Goal: Complete application form

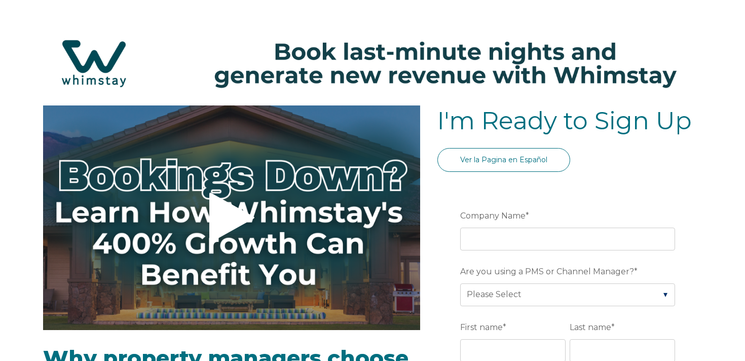
select select "US"
select select "Standard"
drag, startPoint x: 199, startPoint y: 35, endPoint x: 200, endPoint y: 44, distance: 8.2
click at [199, 35] on img at bounding box center [372, 63] width 724 height 77
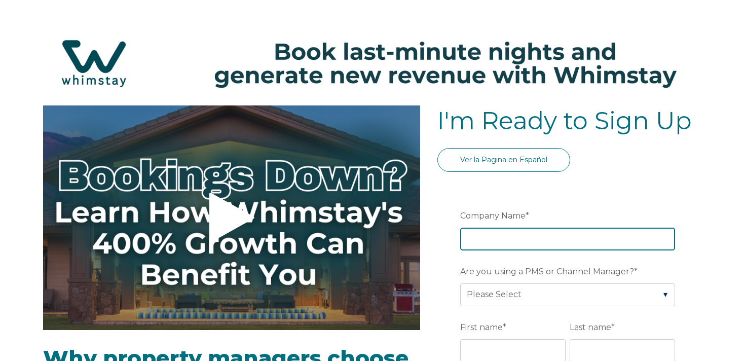
click at [499, 240] on input "Company Name *" at bounding box center [567, 238] width 215 height 22
type input "[PERSON_NAME] is OwnerRez Testing"
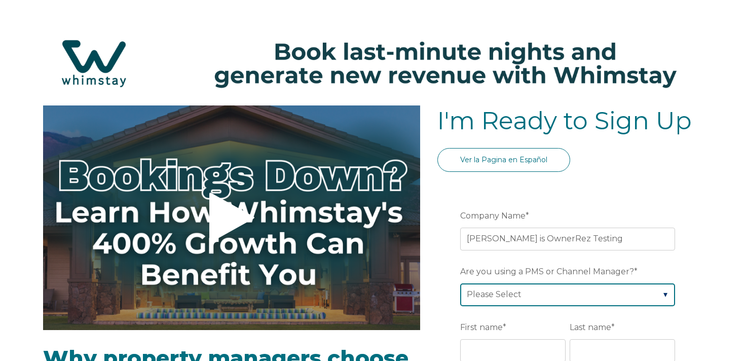
select select "OwnerRez"
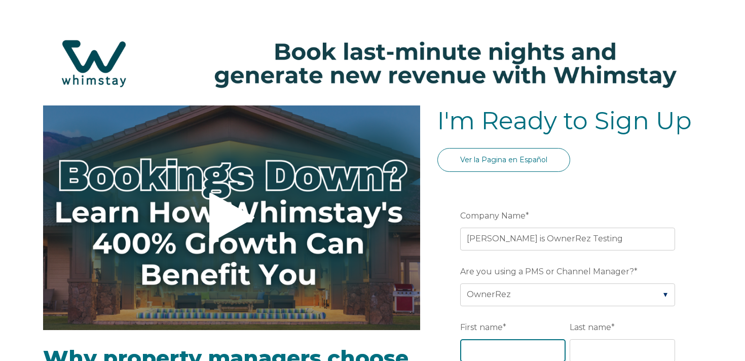
scroll to position [1, 0]
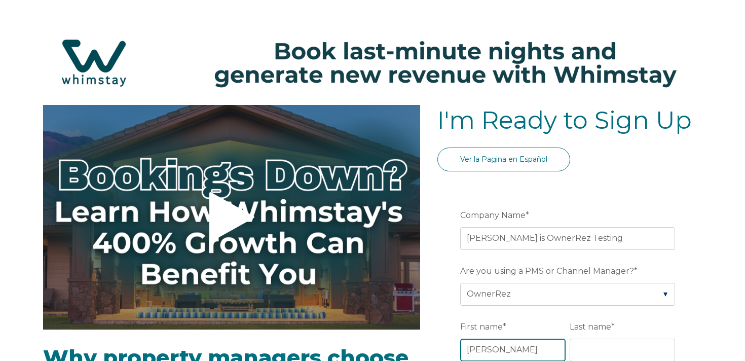
type input "[PERSON_NAME]"
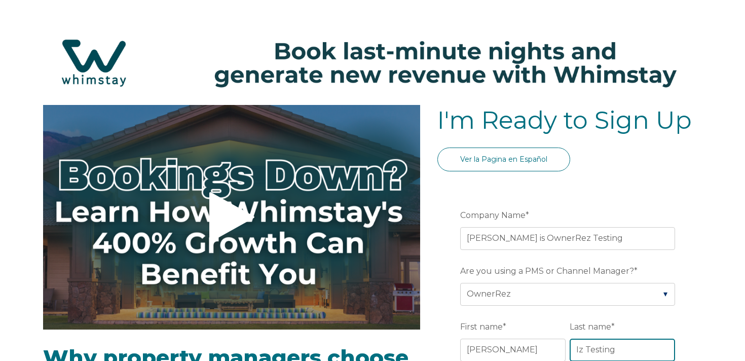
type input "Iz Testing"
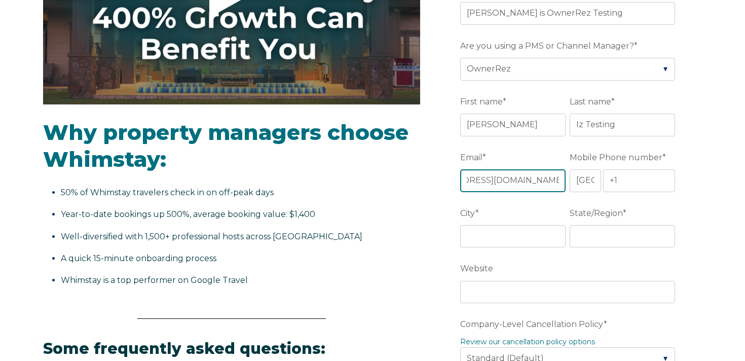
scroll to position [0, 63]
type input "[EMAIL_ADDRESS][DOMAIN_NAME]"
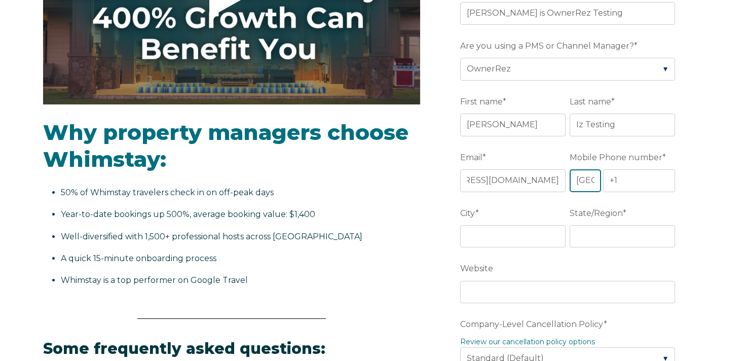
scroll to position [0, 0]
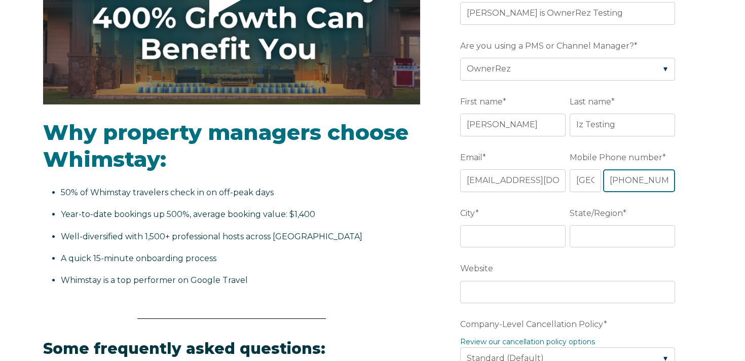
type input "[PHONE_NUMBER]"
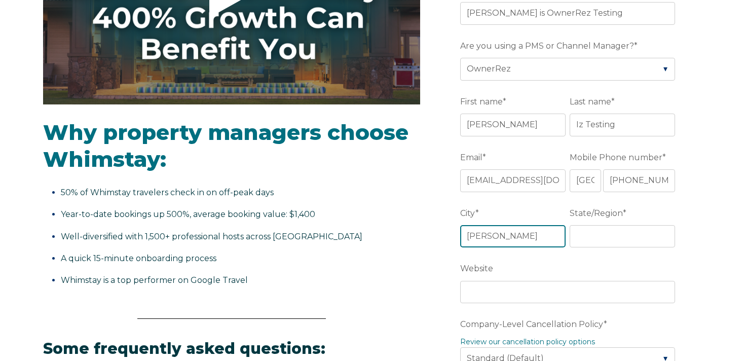
type input "[PERSON_NAME]"
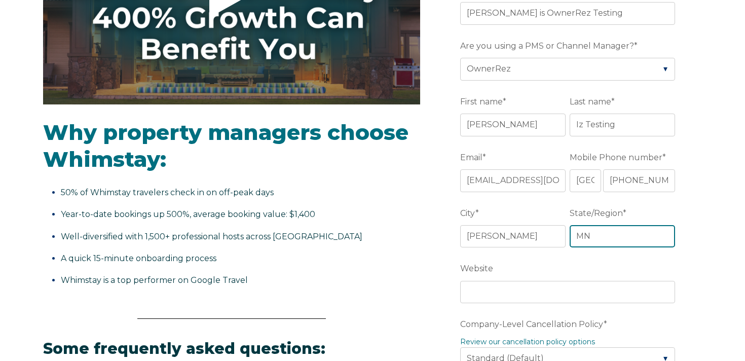
type input "MN"
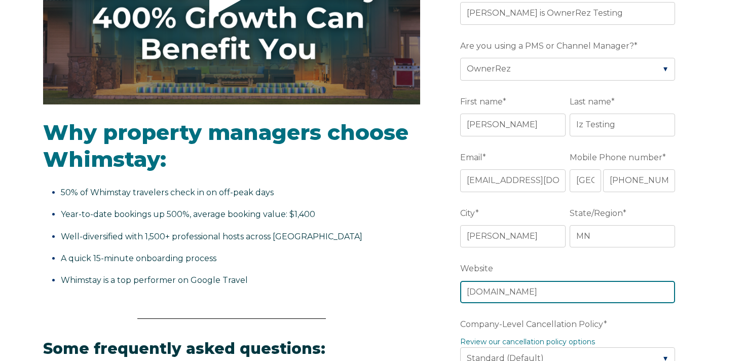
type input "[DOMAIN_NAME]"
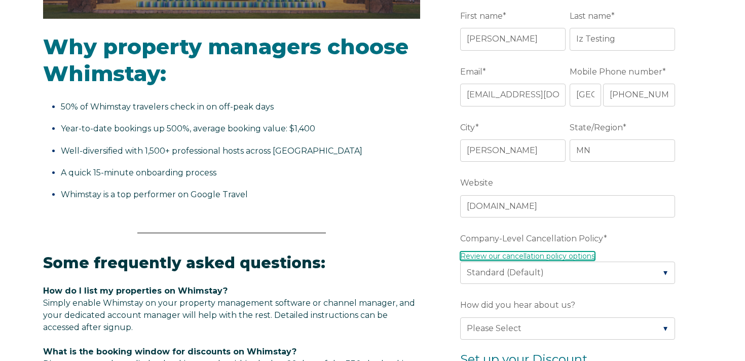
scroll to position [363, 0]
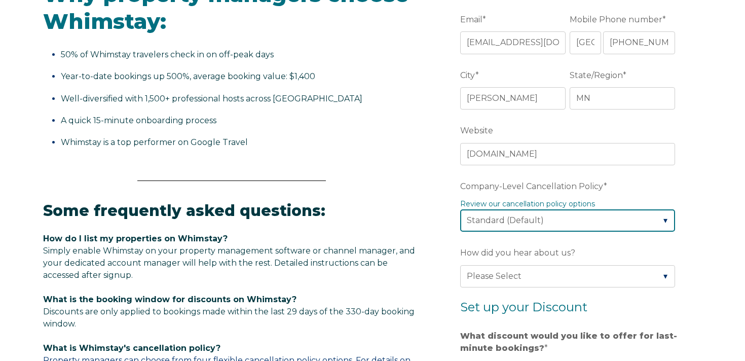
click at [513, 219] on select "Please Select Partial Standard (Default) Moderate Strict" at bounding box center [567, 220] width 215 height 22
click at [460, 209] on select "Please Select Partial Standard (Default) Moderate Strict" at bounding box center [567, 220] width 215 height 22
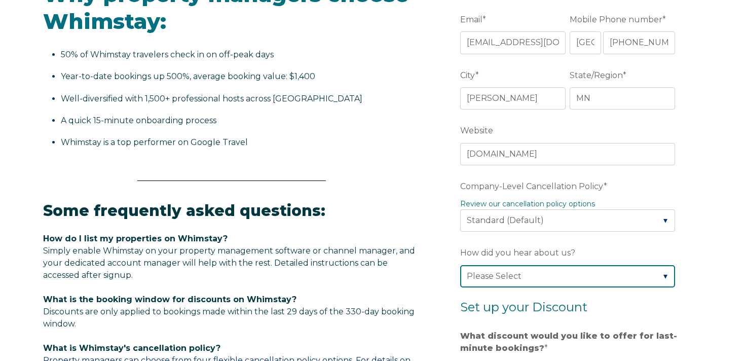
click at [511, 274] on select "Please Select Found Whimstay through a Google search Direct outreach from a Whi…" at bounding box center [567, 276] width 215 height 22
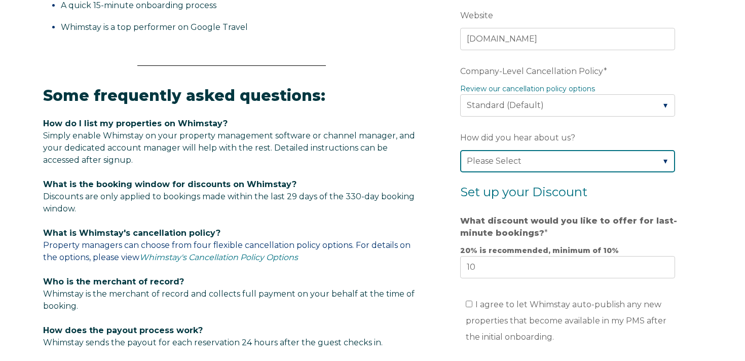
scroll to position [478, 0]
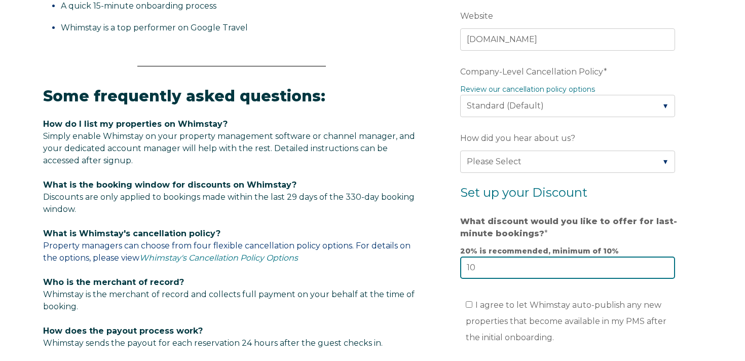
click at [502, 270] on input "10" at bounding box center [567, 267] width 215 height 22
type input "1"
type input "22"
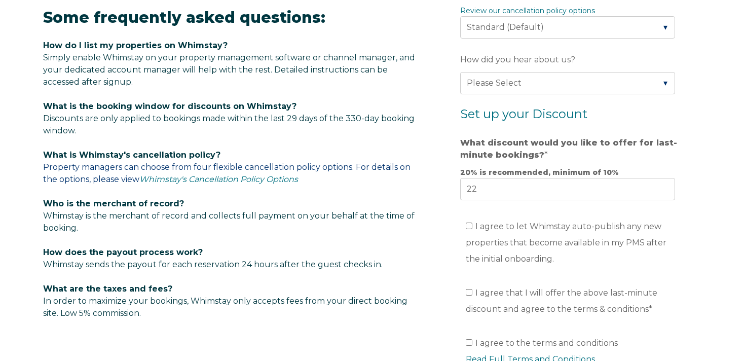
scroll to position [569, 0]
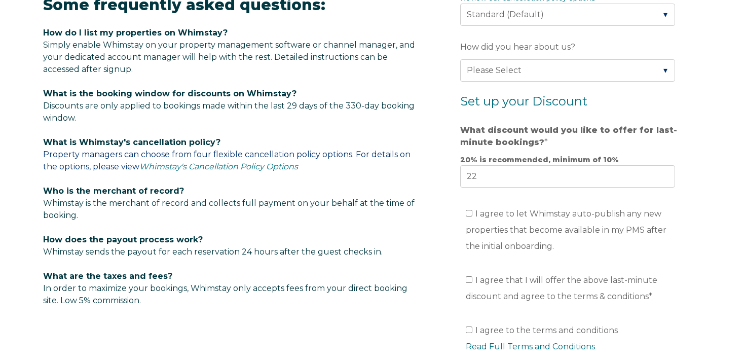
click at [502, 229] on span "I agree to let Whimstay auto-publish any new properties that become available i…" at bounding box center [566, 230] width 201 height 42
click at [472, 216] on input "I agree to let Whimstay auto-publish any new properties that become available i…" at bounding box center [469, 213] width 7 height 7
checkbox input "true"
click at [495, 289] on li "I agree that I will offer the above last-minute discount and agree to the terms…" at bounding box center [573, 288] width 215 height 32
click at [503, 280] on span "I agree that I will offer the above last-minute discount and agree to the terms…" at bounding box center [562, 288] width 192 height 26
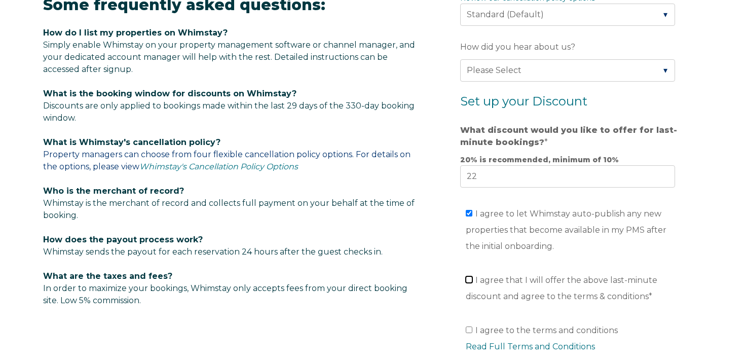
click at [472, 280] on input "I agree that I will offer the above last-minute discount and agree to the terms…" at bounding box center [469, 279] width 7 height 7
checkbox input "true"
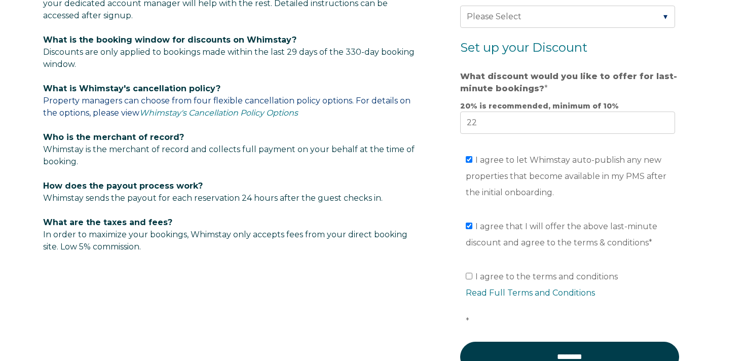
click at [505, 277] on span "I agree to the terms and conditions Read Full Terms and Conditions *" at bounding box center [573, 299] width 215 height 54
click at [472, 277] on input "I agree to the terms and conditions Read Full Terms and Conditions *" at bounding box center [469, 276] width 7 height 7
checkbox input "true"
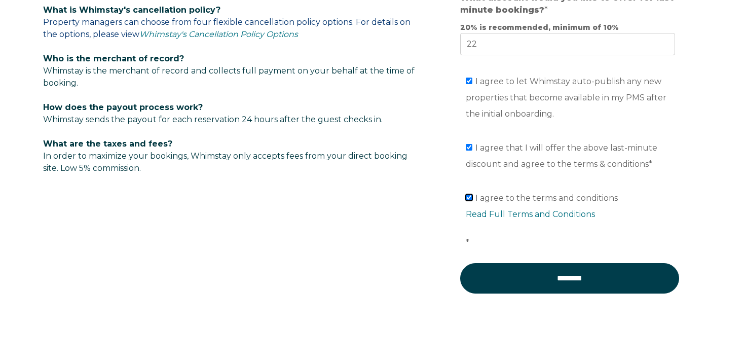
scroll to position [702, 0]
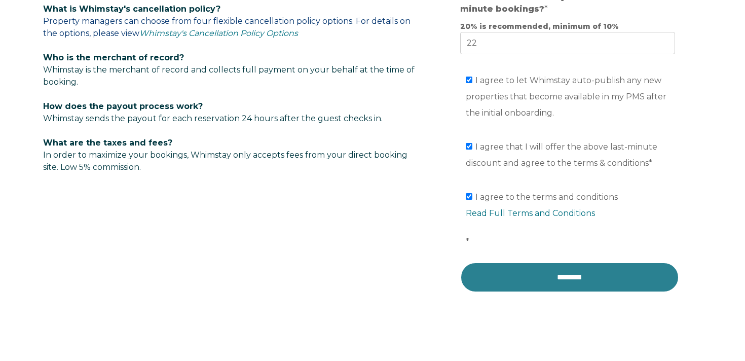
click at [520, 284] on input "********" at bounding box center [569, 277] width 219 height 30
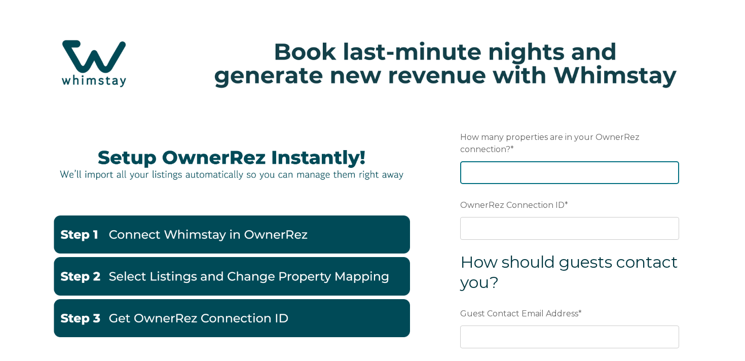
click at [493, 174] on input "How many properties are in your OwnerRez connection? *" at bounding box center [569, 172] width 219 height 22
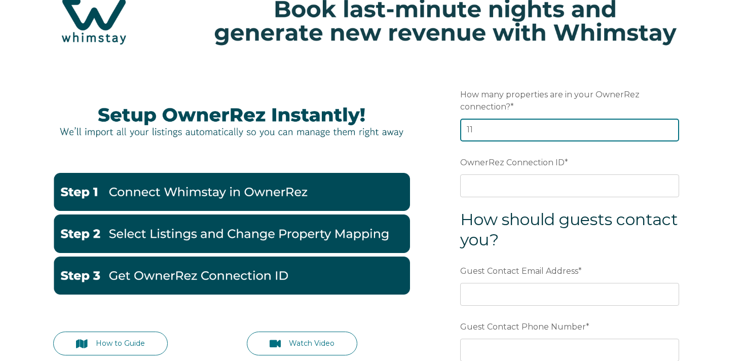
scroll to position [48, 0]
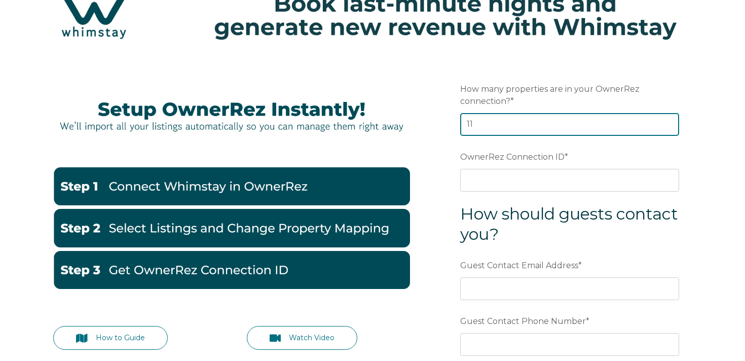
type input "11"
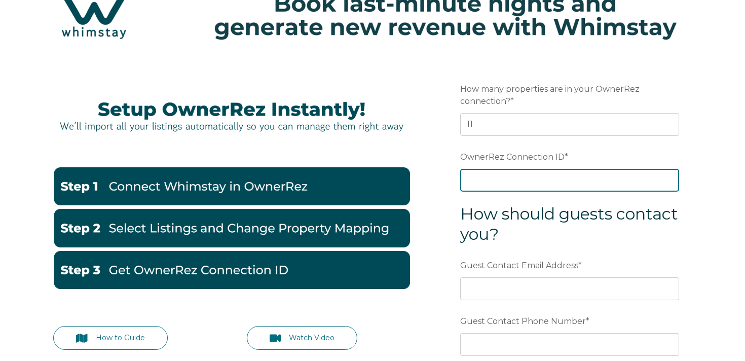
click at [487, 180] on input "OwnerRez Connection ID *" at bounding box center [569, 180] width 219 height 22
paste input "ora7ccddc31fx"
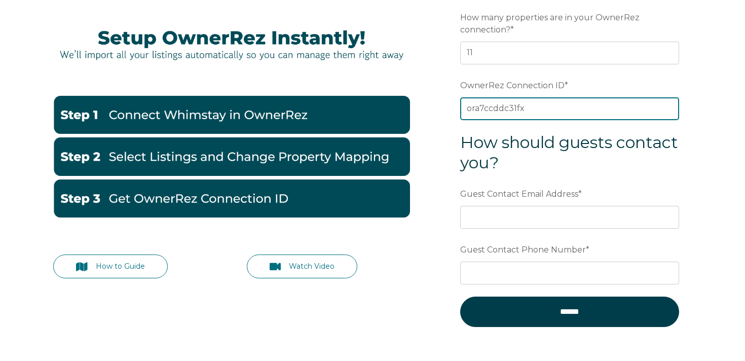
scroll to position [119, 0]
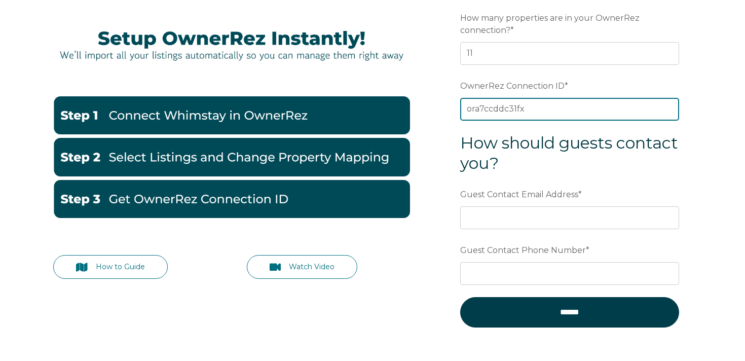
type input "ora7ccddc31fx"
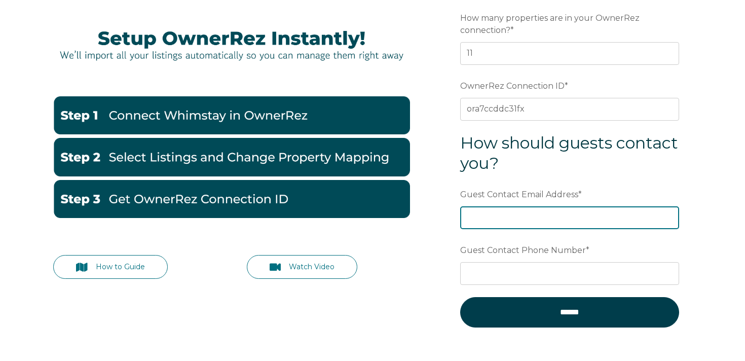
click at [521, 221] on input "Guest Contact Email Address *" at bounding box center [569, 217] width 219 height 22
type input "joshseverson33@gmail.com"
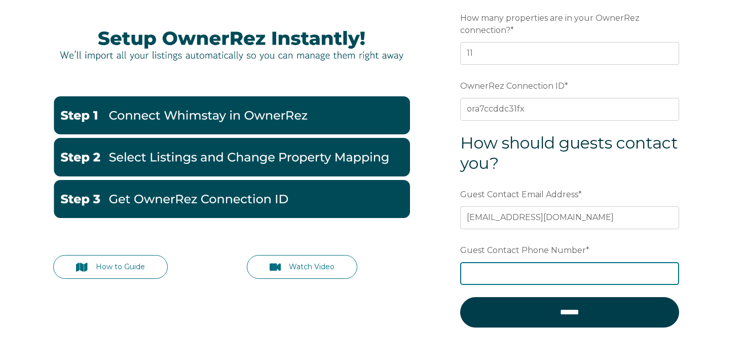
click at [518, 275] on input "Guest Contact Phone Number *" at bounding box center [569, 273] width 219 height 22
type input "6519256280"
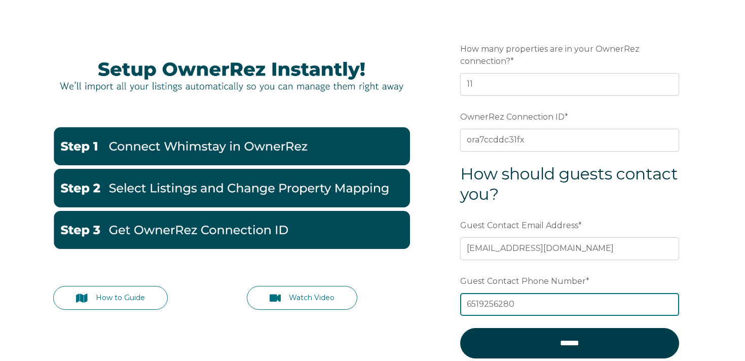
scroll to position [109, 0]
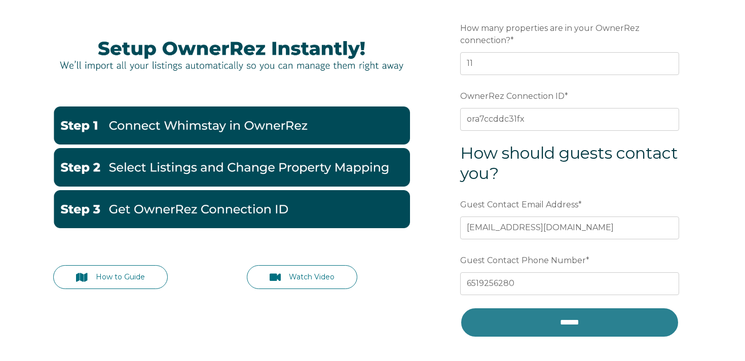
click at [575, 324] on input "******" at bounding box center [569, 322] width 219 height 30
